Goal: Transaction & Acquisition: Purchase product/service

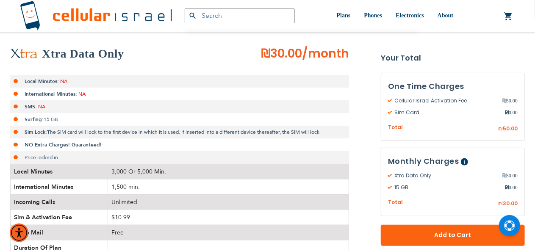
scroll to position [127, 0]
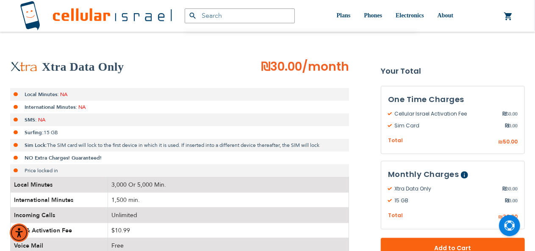
type input "[EMAIL_ADDRESS][DOMAIN_NAME]"
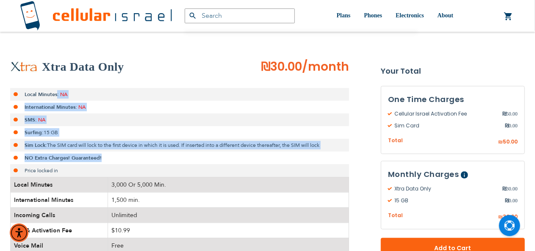
drag, startPoint x: 134, startPoint y: 143, endPoint x: 157, endPoint y: 160, distance: 28.8
click at [157, 160] on ul "Local Minutes: NA International Minutes: NA SMS: NA Surfing: 15 GB Sim Lock: Th…" at bounding box center [179, 132] width 339 height 89
click at [158, 160] on li "NO Extra Charges! Guaranteed!" at bounding box center [179, 158] width 339 height 13
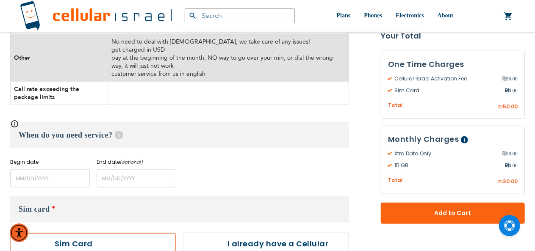
scroll to position [466, 0]
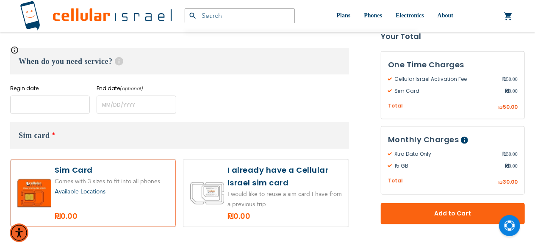
click at [82, 101] on input "name" at bounding box center [50, 105] width 80 height 18
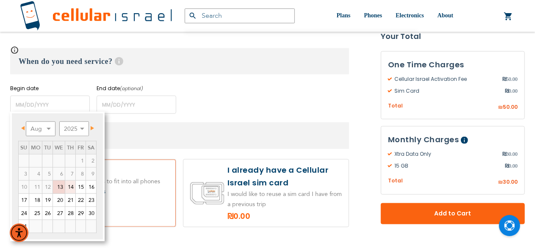
click at [68, 194] on link "21" at bounding box center [70, 200] width 10 height 13
type input "[DATE]"
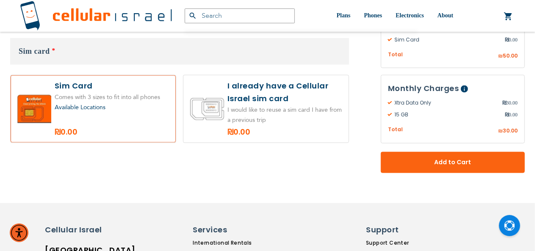
scroll to position [550, 0]
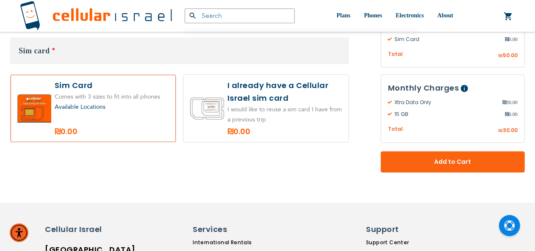
click at [294, 94] on label at bounding box center [265, 108] width 165 height 67
radio input "true"
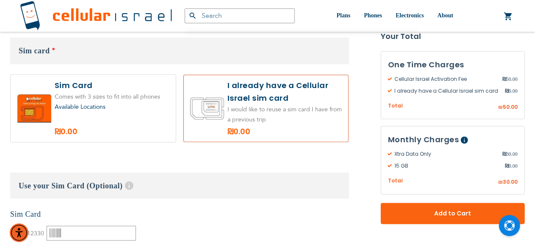
click at [127, 94] on label at bounding box center [93, 108] width 165 height 67
radio input "true"
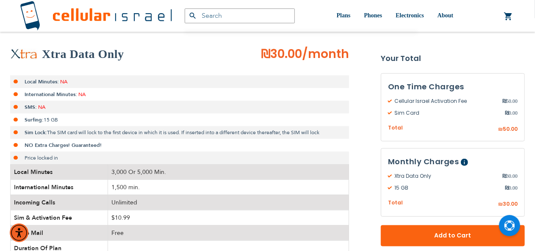
scroll to position [127, 0]
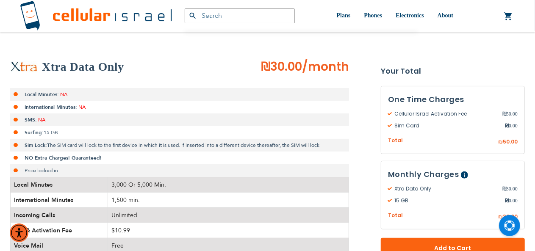
click at [157, 86] on div "Xtra Data Only ₪30.00 /month Local Minutes: NA International Minutes: NA SMS: N…" at bounding box center [179, 255] width 339 height 394
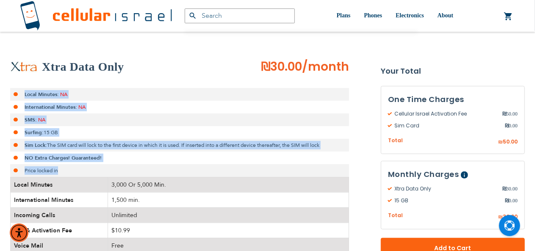
drag, startPoint x: 157, startPoint y: 86, endPoint x: 180, endPoint y: 169, distance: 86.6
click at [180, 169] on div "Xtra Data Only ₪30.00 /month Local Minutes: NA International Minutes: NA SMS: N…" at bounding box center [179, 255] width 339 height 394
click at [180, 169] on li "Price locked in" at bounding box center [179, 170] width 339 height 13
drag, startPoint x: 180, startPoint y: 169, endPoint x: 39, endPoint y: 93, distance: 160.1
click at [40, 87] on div "Xtra Data Only ₪30.00 /month Local Minutes: NA International Minutes: NA SMS: N…" at bounding box center [179, 255] width 339 height 394
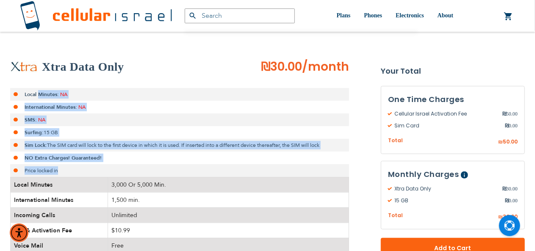
click at [39, 94] on strong "Local Minutes:" at bounding box center [42, 94] width 34 height 7
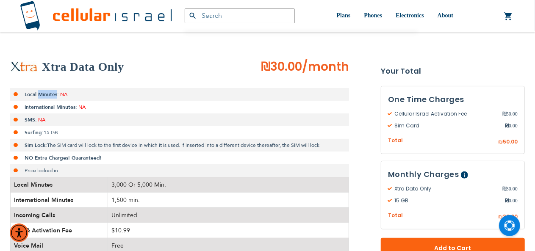
click at [39, 94] on strong "Local Minutes:" at bounding box center [42, 94] width 34 height 7
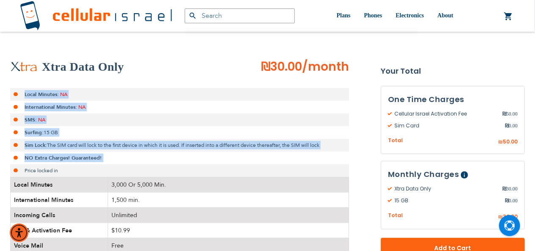
drag, startPoint x: 39, startPoint y: 94, endPoint x: 216, endPoint y: 169, distance: 192.2
click at [215, 165] on ul "Local Minutes: NA International Minutes: NA SMS: NA Surfing: 15 GB Sim Lock: Th…" at bounding box center [179, 132] width 339 height 89
click at [216, 170] on li "Price locked in" at bounding box center [179, 170] width 339 height 13
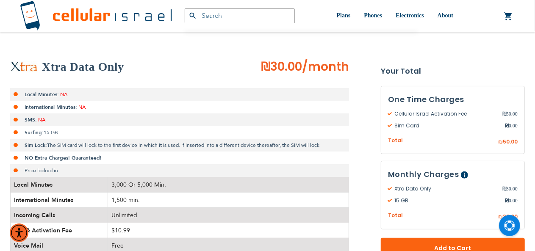
click at [406, 111] on span "Cellular Israel Activation Fee" at bounding box center [445, 114] width 114 height 8
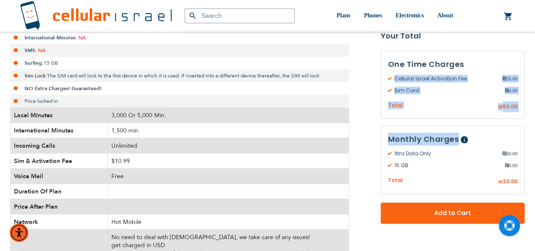
scroll to position [212, 0]
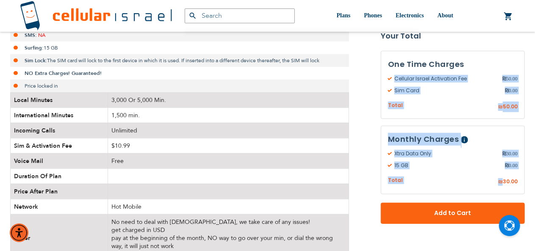
drag, startPoint x: 406, startPoint y: 111, endPoint x: 495, endPoint y: 175, distance: 110.0
click at [495, 175] on div "One Time Charges Cellular Israel Activation Fee ₪ 50.00 Sim Card ₪ 0.00 By Prov…" at bounding box center [453, 123] width 144 height 144
click at [495, 175] on div "Monthly Charges Help This plan is ongoing and will continue until you cancel it…" at bounding box center [453, 160] width 144 height 69
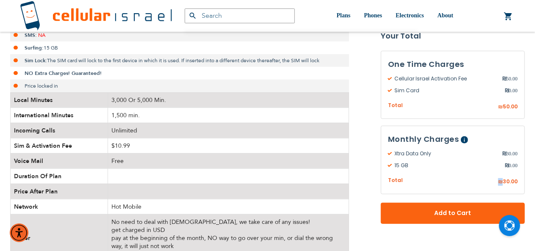
click at [495, 175] on div "Monthly Charges Help This plan is ongoing and will continue until you cancel it…" at bounding box center [453, 160] width 144 height 69
click at [352, 47] on form "Xtra Data Only ₪30.00 /month Local Minutes: NA International Minutes: NA SMS: N…" at bounding box center [267, 243] width 514 height 538
